Goal: Task Accomplishment & Management: Manage account settings

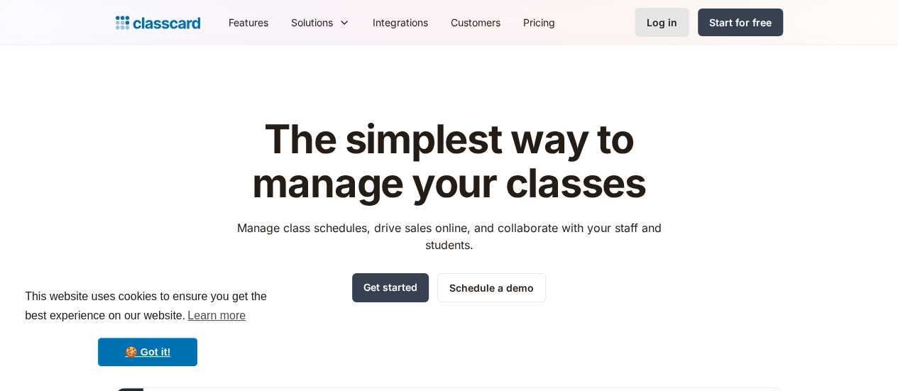
click at [690, 29] on link "Log in" at bounding box center [662, 22] width 55 height 29
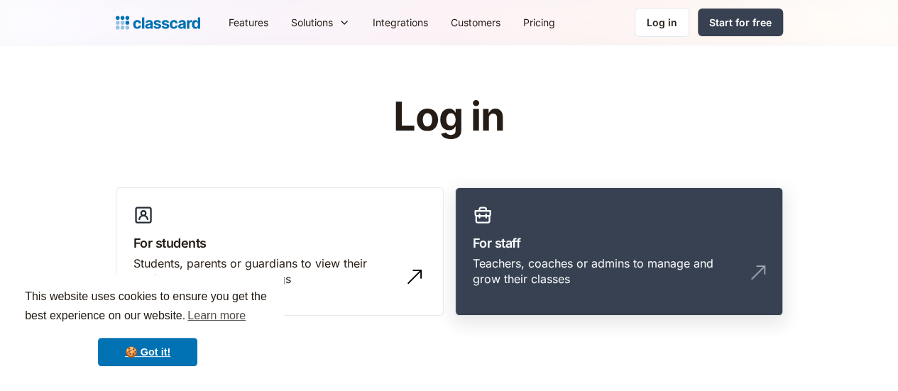
click at [544, 247] on h3 "For staff" at bounding box center [619, 243] width 293 height 19
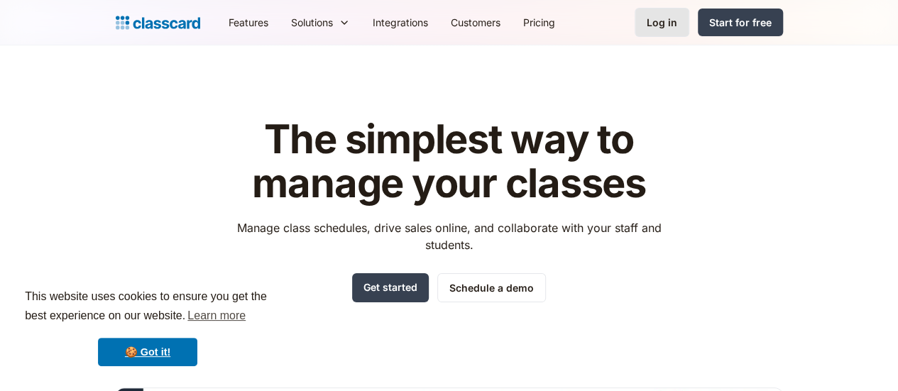
click at [678, 19] on div "Log in" at bounding box center [662, 22] width 31 height 15
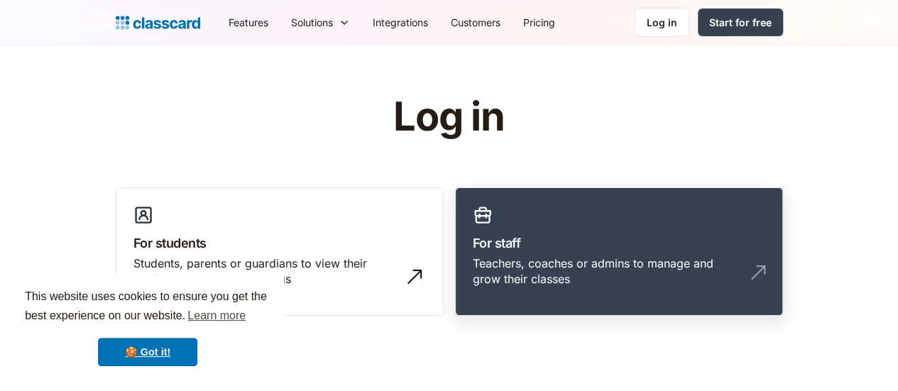
click at [600, 264] on div "Teachers, coaches or admins to manage and grow their classes" at bounding box center [605, 272] width 264 height 32
